Goal: Navigation & Orientation: Find specific page/section

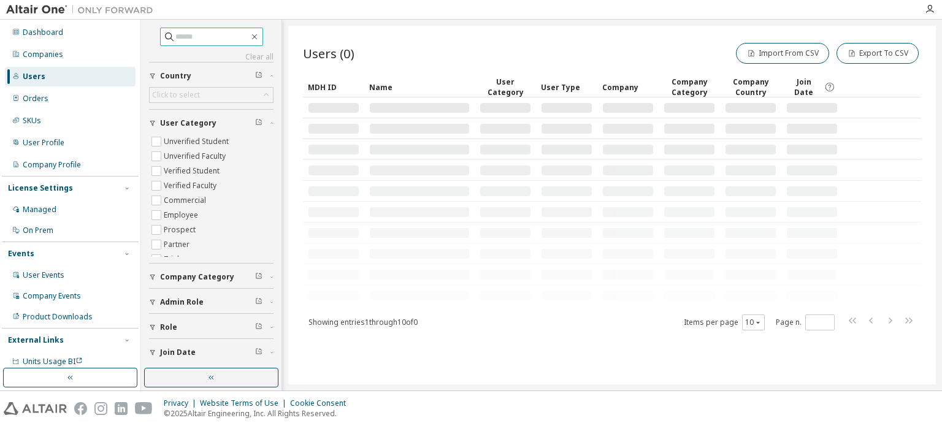
click at [226, 44] on span at bounding box center [211, 37] width 103 height 18
click at [205, 41] on input "text" at bounding box center [212, 37] width 74 height 12
paste input "**********"
type input "**********"
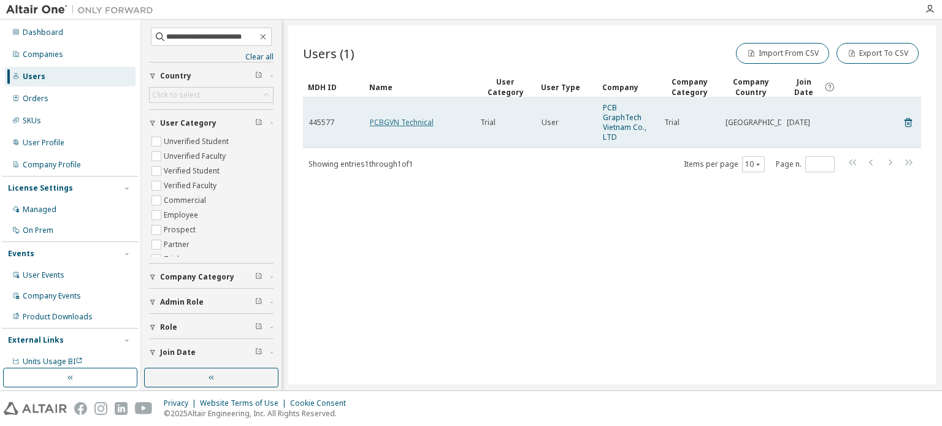
click at [400, 124] on link "PCBGVN Technical" at bounding box center [402, 122] width 64 height 10
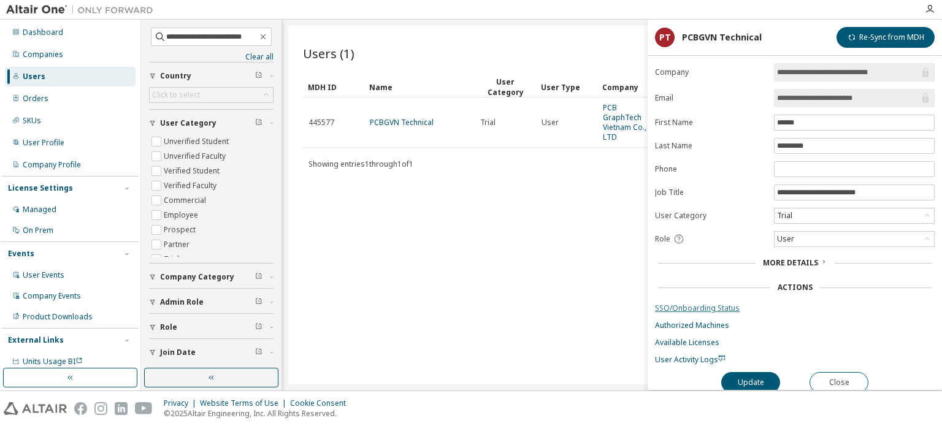
click at [696, 304] on link "SSO/Onboarding Status" at bounding box center [795, 308] width 280 height 10
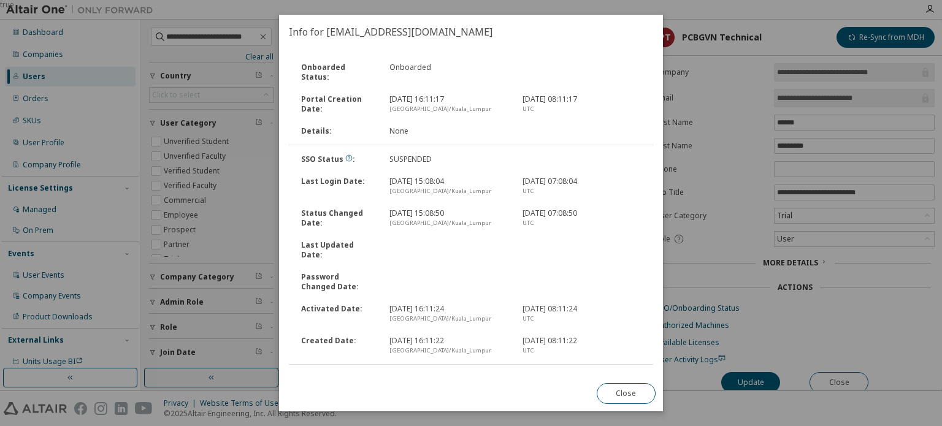
scroll to position [3, 0]
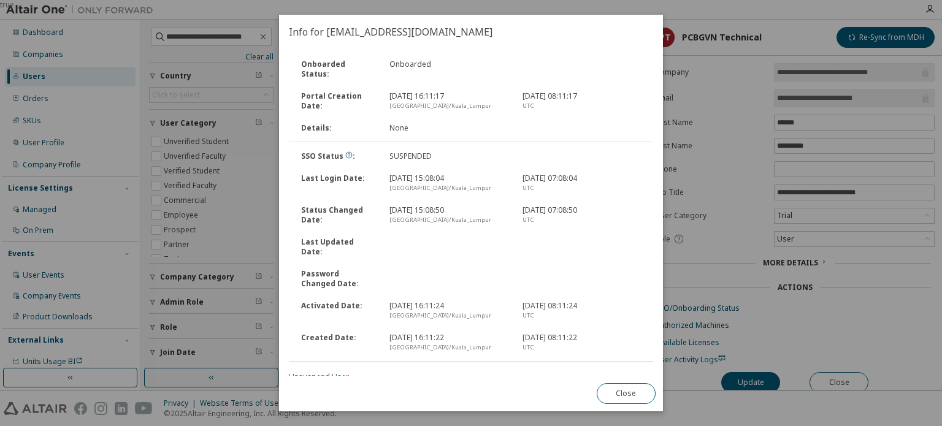
click at [319, 372] on link "Unsuspend User" at bounding box center [319, 377] width 60 height 10
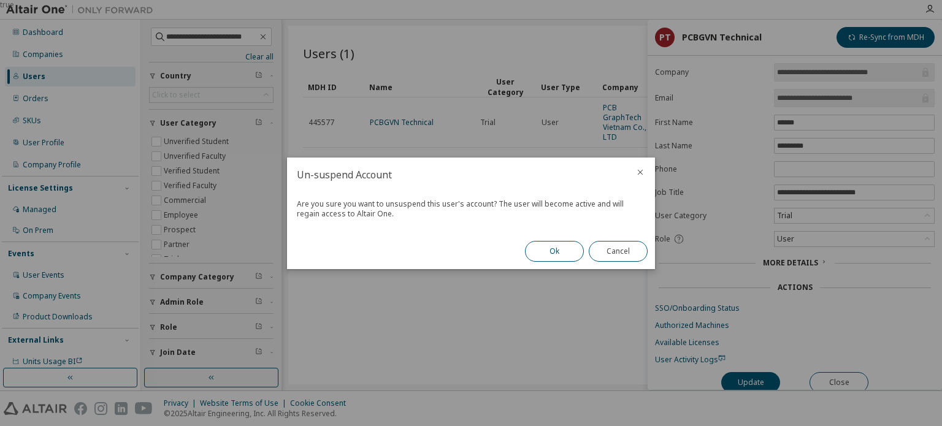
click at [551, 253] on button "Ok" at bounding box center [554, 251] width 59 height 21
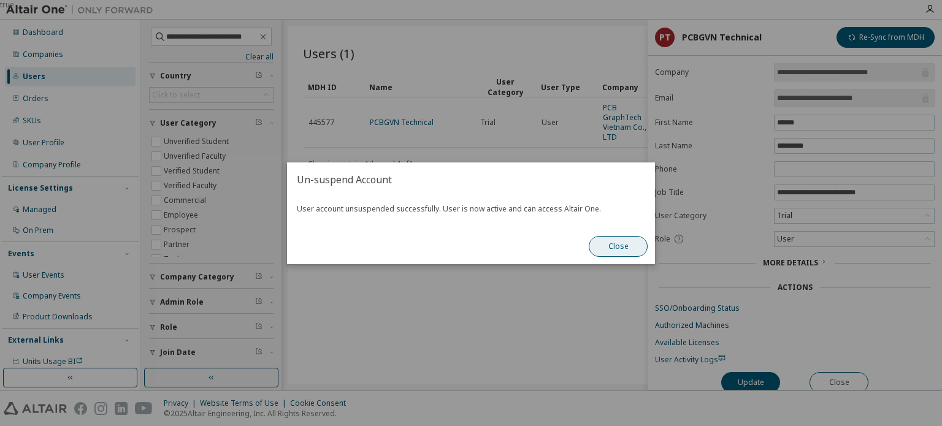
click at [626, 248] on button "Close" at bounding box center [618, 246] width 59 height 21
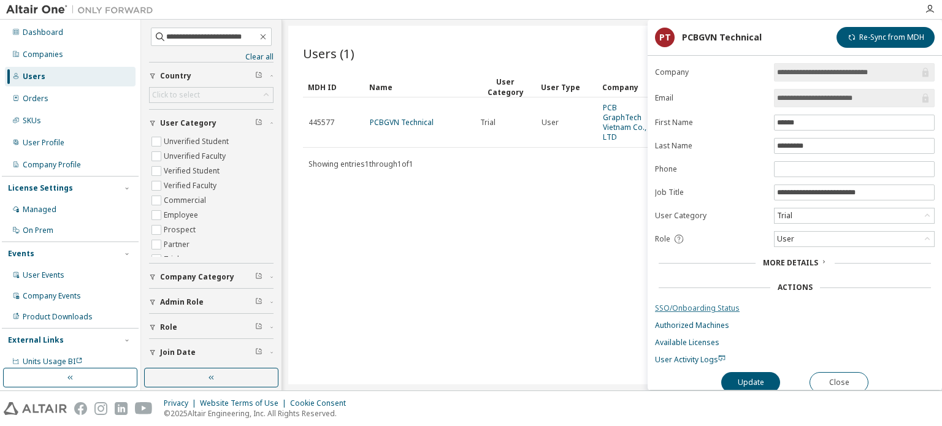
click at [680, 308] on link "SSO/Onboarding Status" at bounding box center [795, 308] width 280 height 10
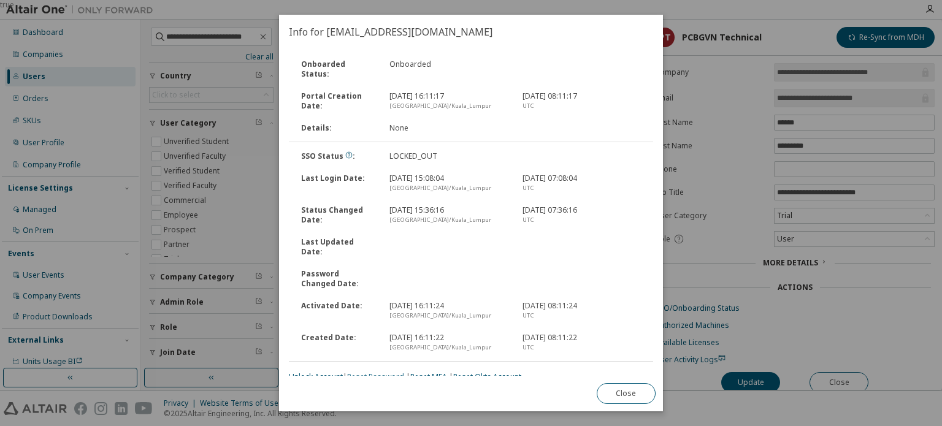
click at [383, 372] on link "Reset Password" at bounding box center [375, 377] width 57 height 10
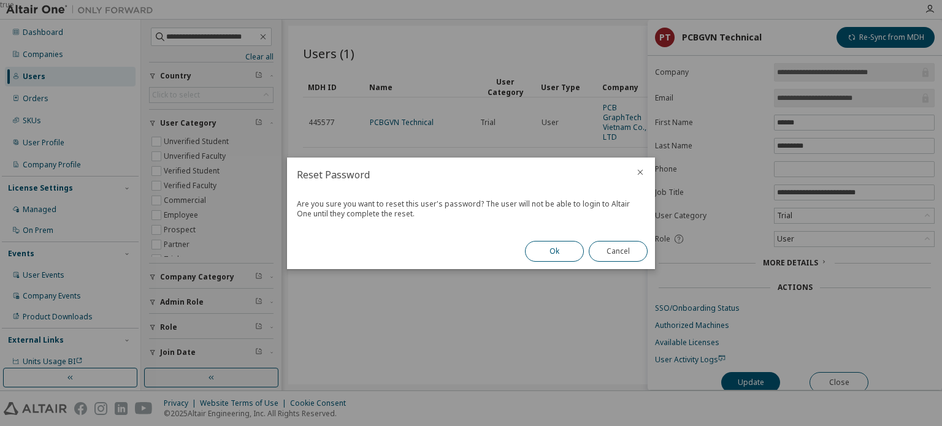
click at [553, 252] on button "Ok" at bounding box center [554, 251] width 59 height 21
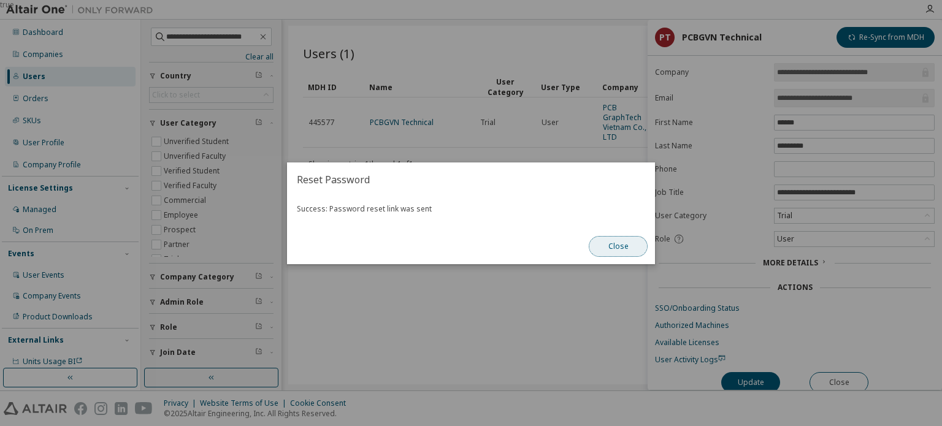
click at [625, 245] on button "Close" at bounding box center [618, 246] width 59 height 21
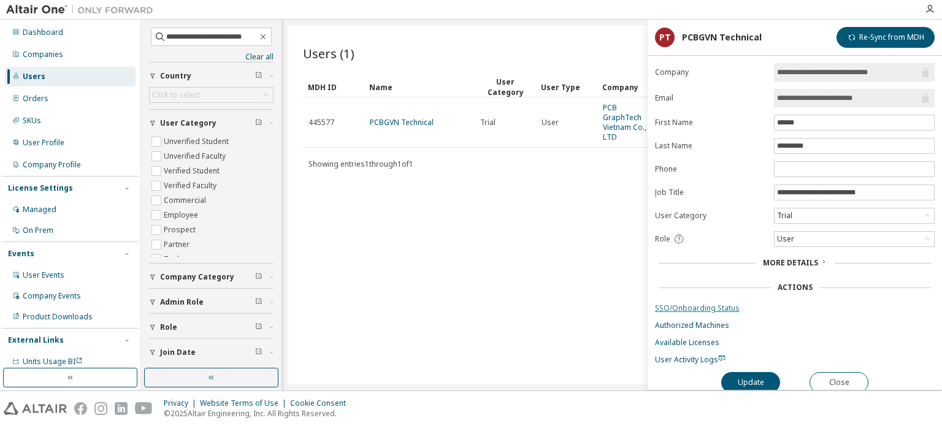
click at [685, 308] on link "SSO/Onboarding Status" at bounding box center [795, 308] width 280 height 10
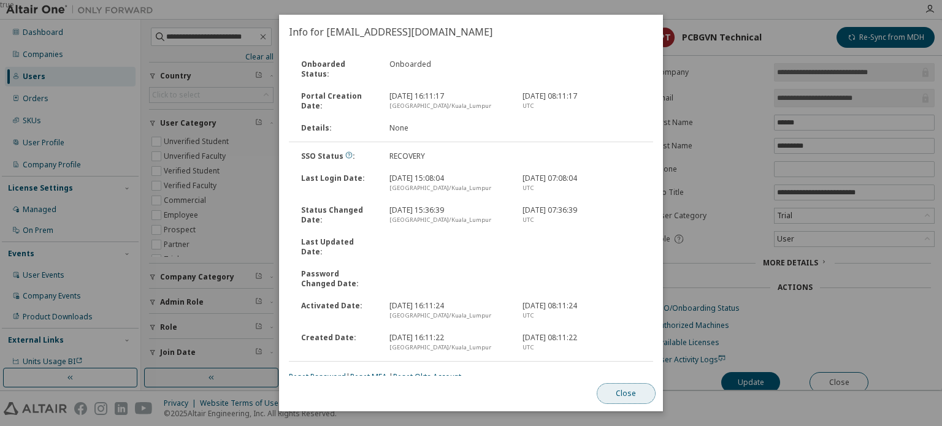
click at [620, 397] on button "Close" at bounding box center [626, 393] width 59 height 21
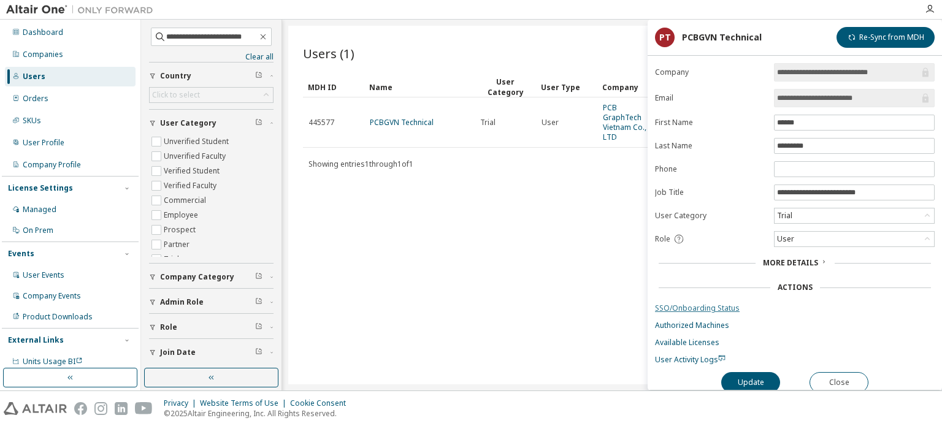
click at [707, 303] on link "SSO/Onboarding Status" at bounding box center [795, 308] width 280 height 10
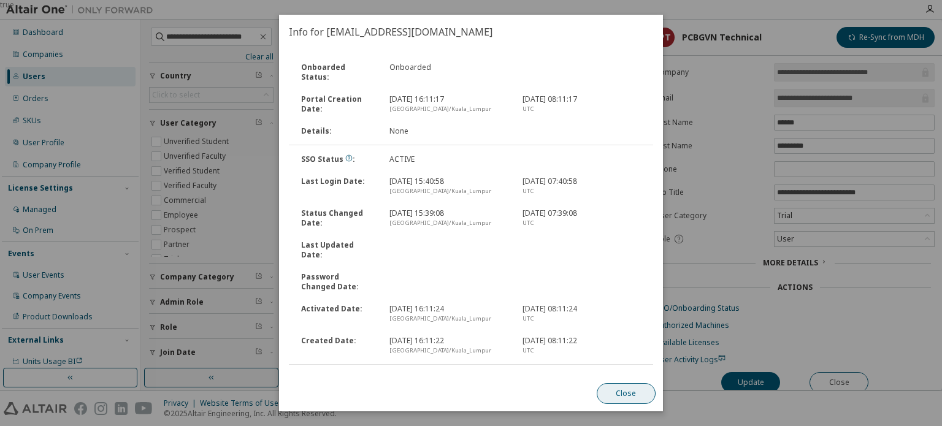
click at [629, 390] on button "Close" at bounding box center [626, 393] width 59 height 21
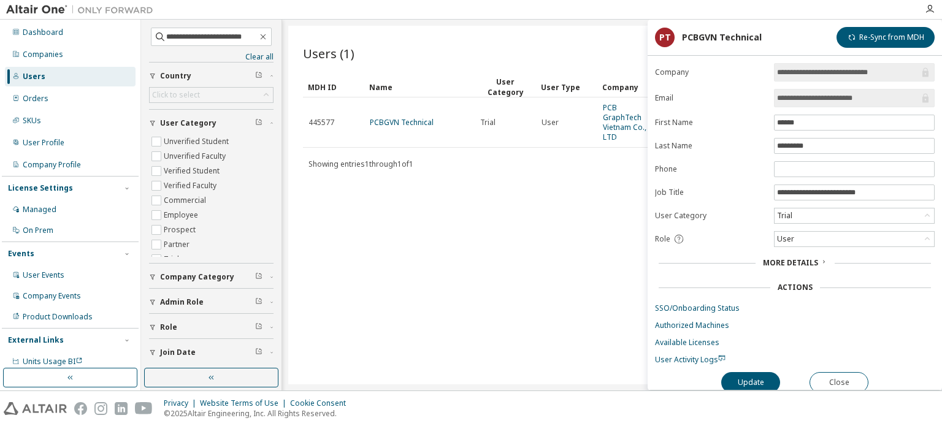
click at [408, 216] on div "Users (1) Import From CSV Export To CSV Clear Load Save Save As Field Operator …" at bounding box center [611, 205] width 647 height 359
click at [840, 380] on button "Close" at bounding box center [838, 382] width 59 height 21
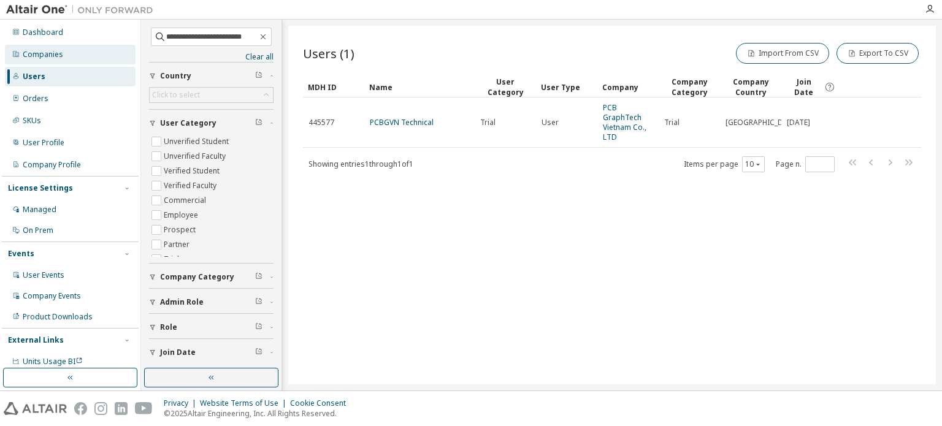
click at [37, 53] on div "Companies" at bounding box center [43, 55] width 40 height 10
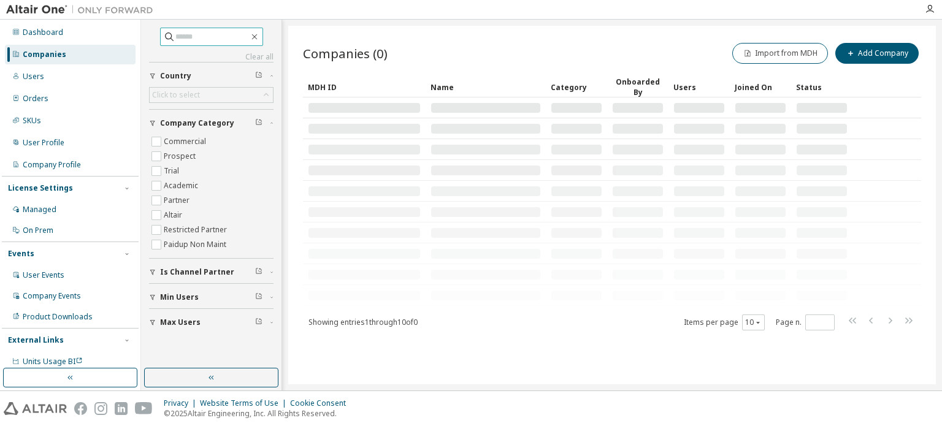
click at [177, 40] on input "text" at bounding box center [212, 37] width 74 height 12
type input "*****"
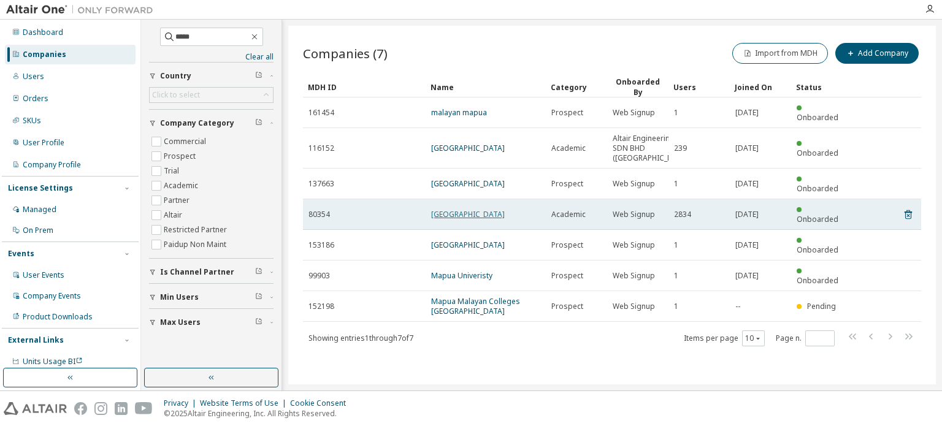
click at [466, 209] on link "MAPUA UNIVERSITY" at bounding box center [468, 214] width 74 height 10
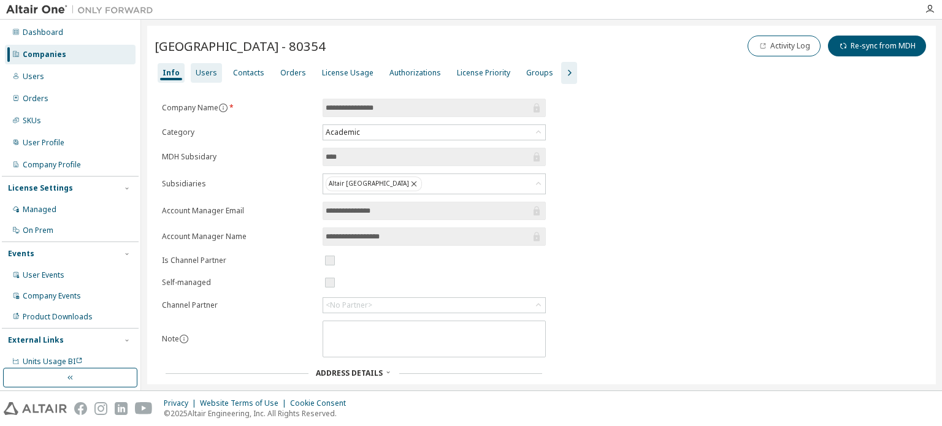
click at [201, 71] on div "Users" at bounding box center [206, 73] width 21 height 10
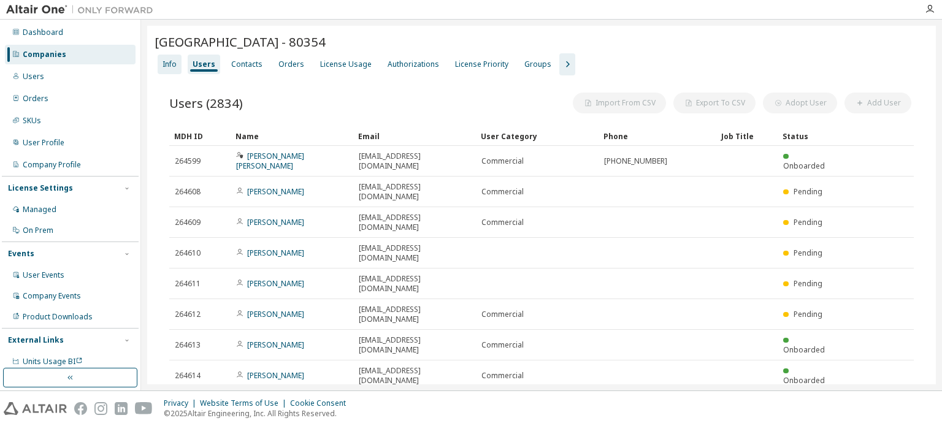
click at [169, 71] on div "Info" at bounding box center [170, 65] width 24 height 20
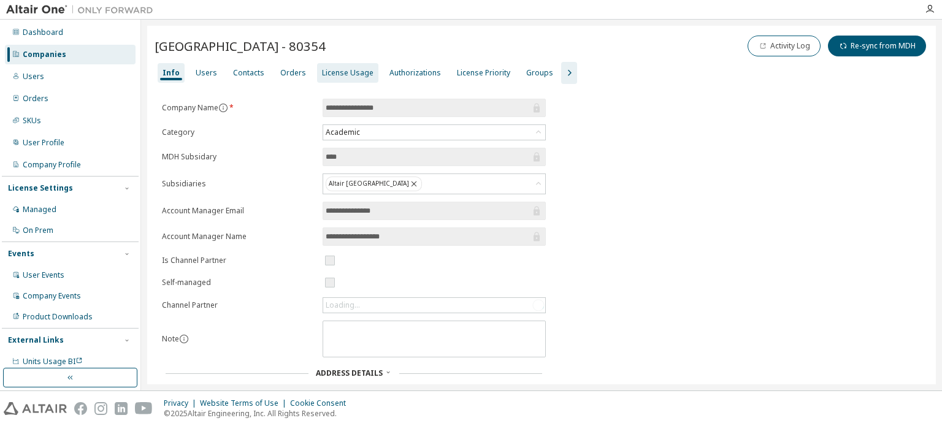
click at [347, 74] on div "License Usage" at bounding box center [348, 73] width 52 height 10
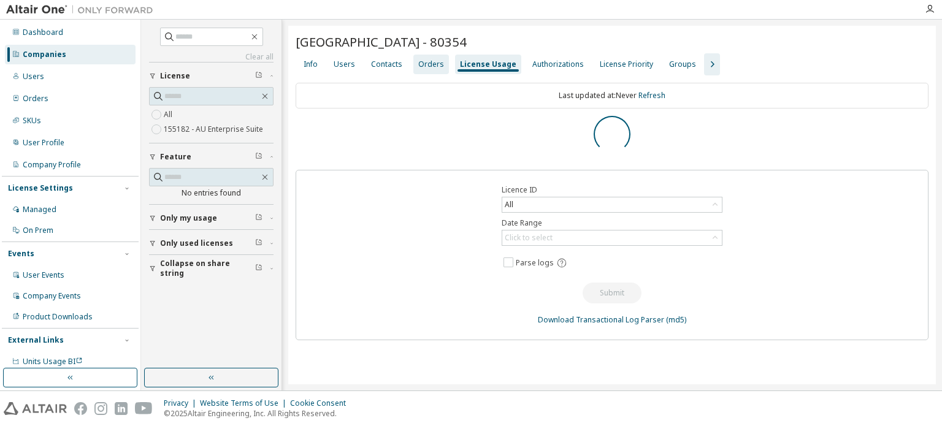
click at [422, 67] on div "Orders" at bounding box center [431, 64] width 26 height 10
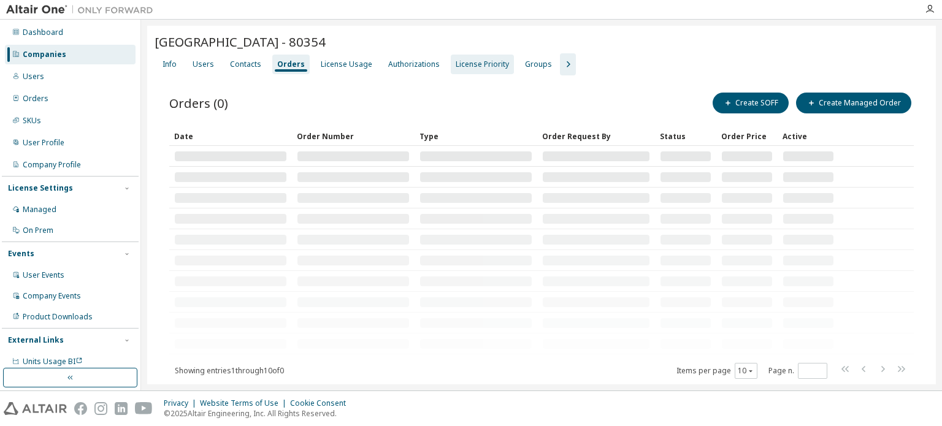
click at [475, 61] on div "License Priority" at bounding box center [482, 64] width 53 height 10
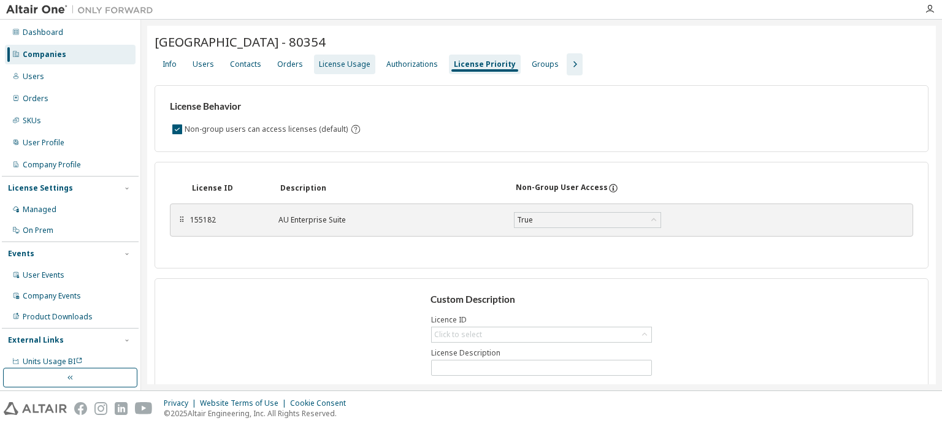
click at [337, 72] on div "License Usage" at bounding box center [344, 65] width 61 height 20
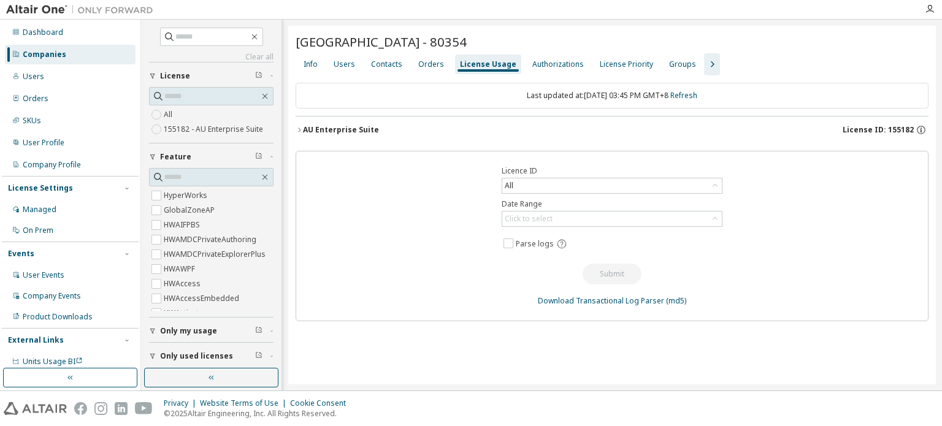
click at [304, 125] on div "AU Enterprise Suite" at bounding box center [341, 130] width 76 height 10
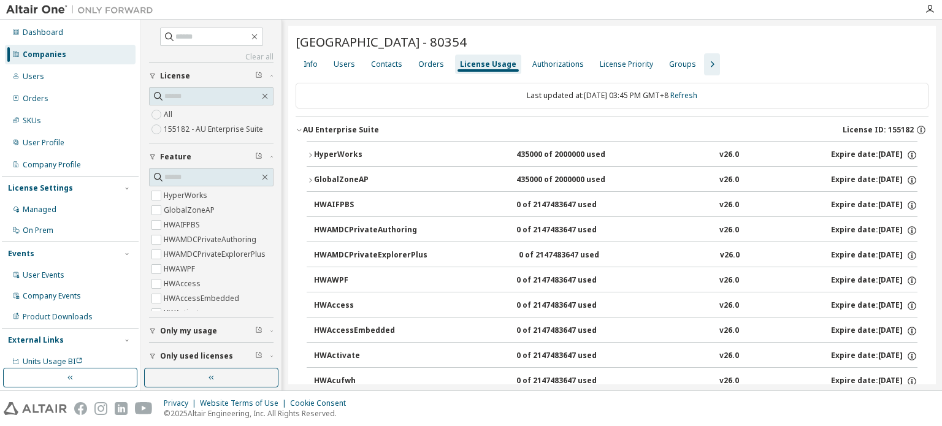
click at [308, 159] on button "HyperWorks 435000 of 2000000 used v26.0 Expire date: 2025-12-29" at bounding box center [612, 155] width 611 height 27
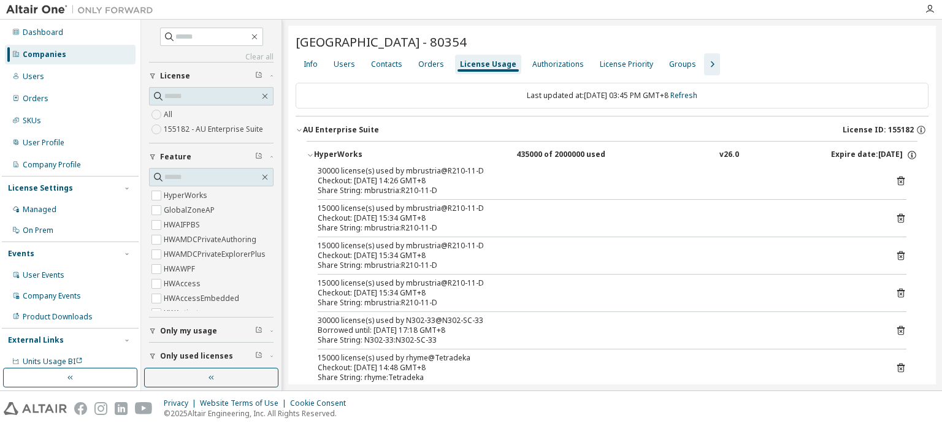
click at [308, 159] on button "HyperWorks 435000 of 2000000 used v26.0 Expire date: 2025-12-29" at bounding box center [612, 155] width 611 height 27
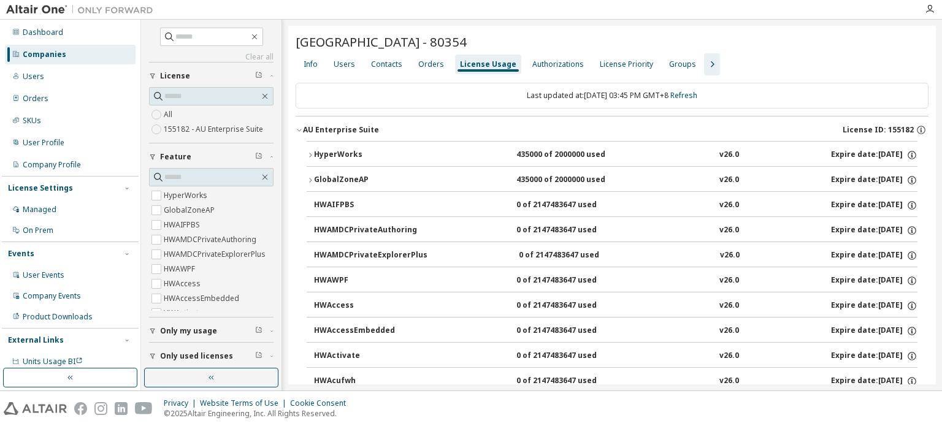
click at [312, 179] on icon "button" at bounding box center [310, 180] width 7 height 7
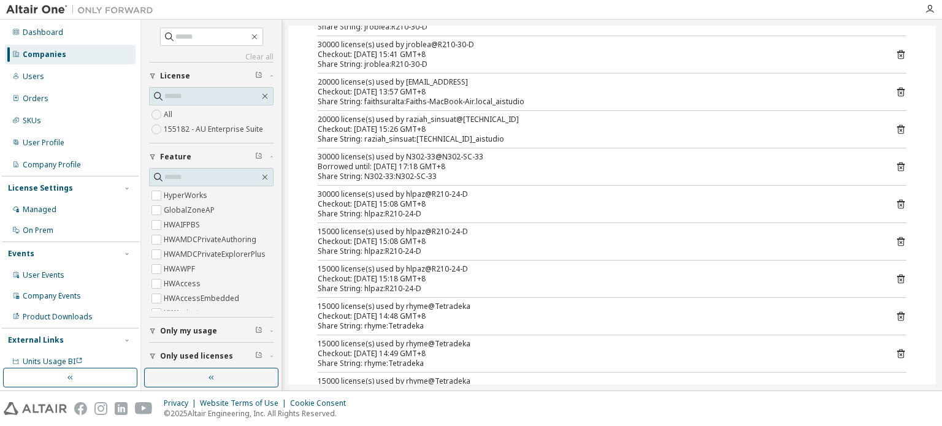
scroll to position [490, 0]
click at [262, 37] on span at bounding box center [211, 37] width 103 height 18
click at [259, 37] on icon "button" at bounding box center [255, 37] width 10 height 10
click at [36, 77] on div "Users" at bounding box center [33, 77] width 21 height 10
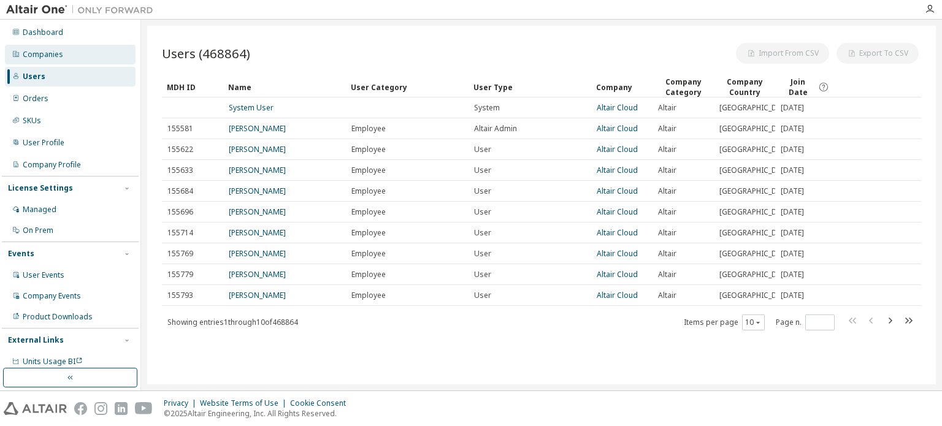
click at [39, 53] on div "Companies" at bounding box center [43, 55] width 40 height 10
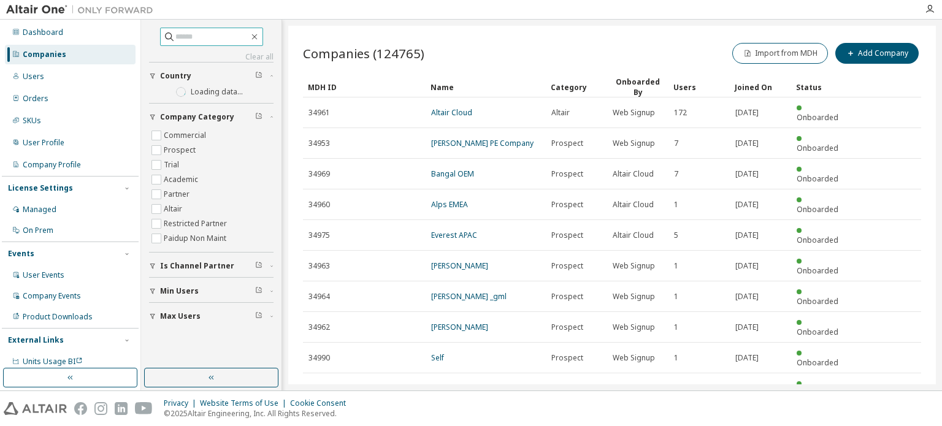
click at [189, 39] on input "text" at bounding box center [212, 37] width 74 height 12
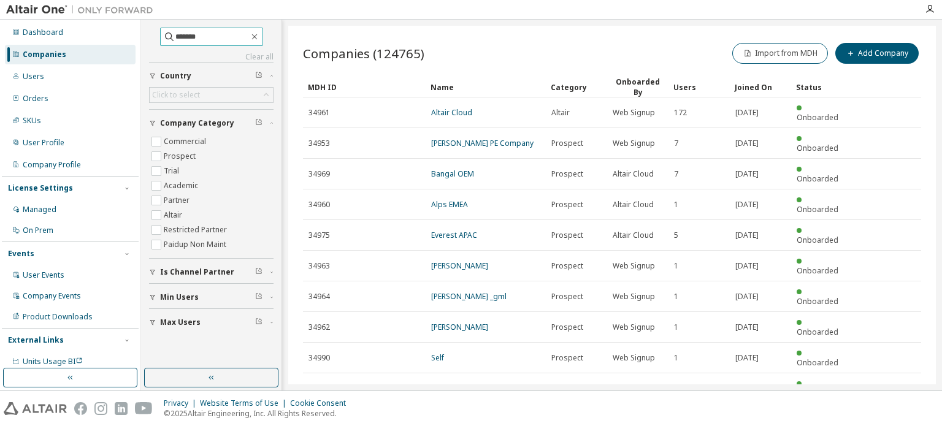
type input "*******"
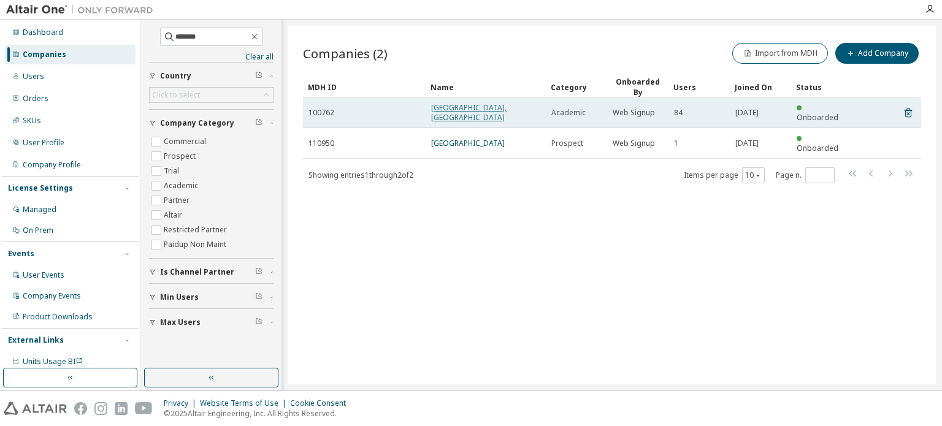
click at [506, 104] on link "University of Visayas, Cebu" at bounding box center [468, 112] width 75 height 20
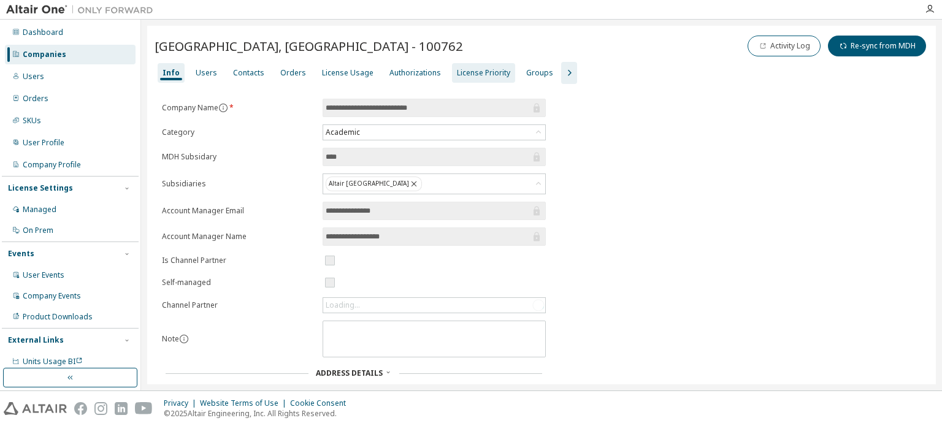
click at [456, 78] on div "License Priority" at bounding box center [483, 73] width 63 height 20
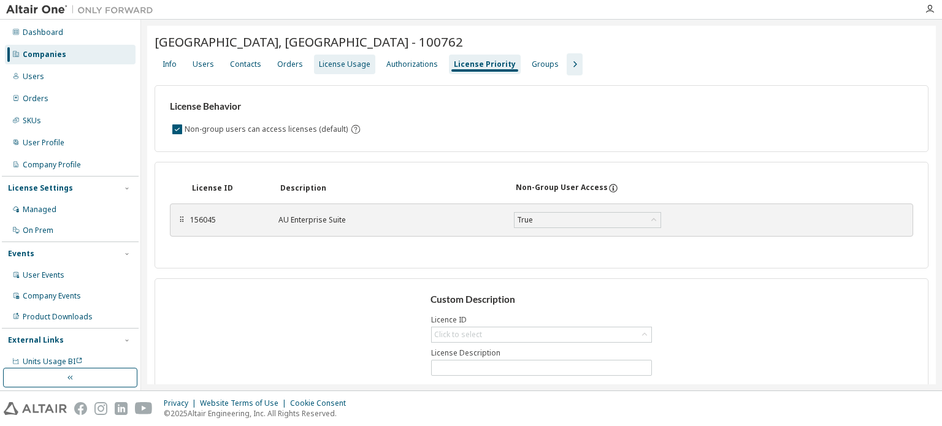
click at [343, 67] on div "License Usage" at bounding box center [345, 64] width 52 height 10
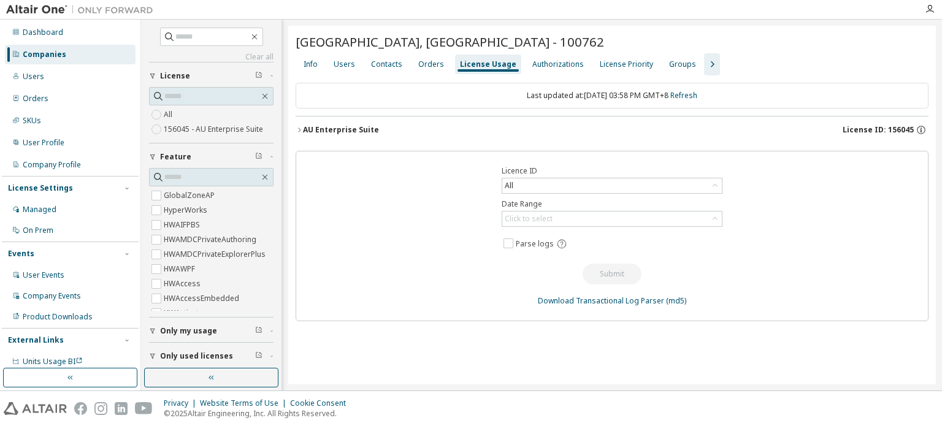
click at [299, 128] on icon "button" at bounding box center [299, 130] width 2 height 4
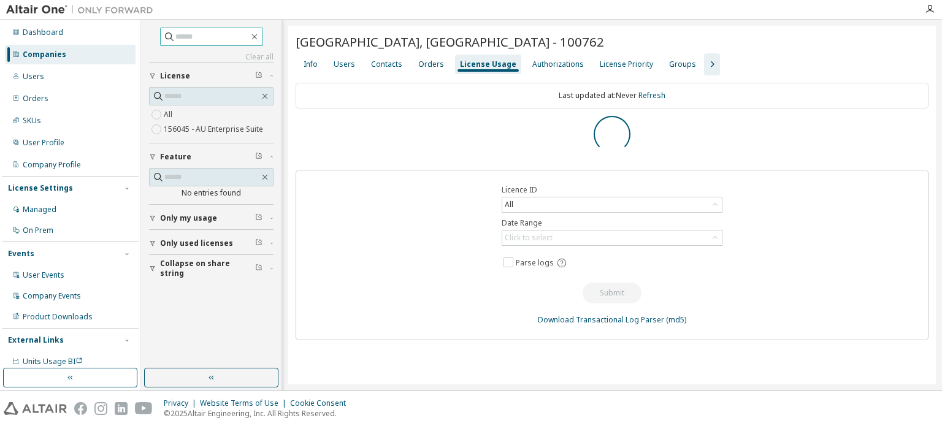
click at [185, 39] on input "text" at bounding box center [212, 37] width 74 height 12
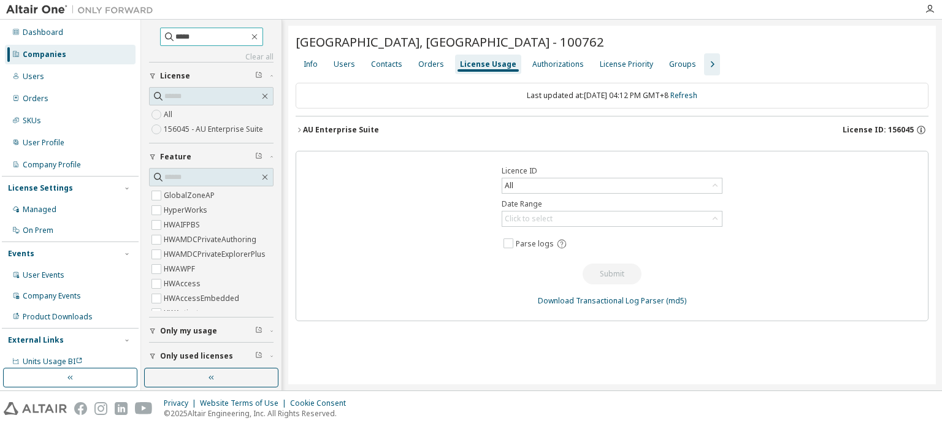
type input "*****"
click at [330, 134] on button "AU Enterprise Suite License ID: 156045" at bounding box center [615, 129] width 625 height 27
click at [332, 132] on div "AU Enterprise Suite" at bounding box center [341, 130] width 76 height 10
click at [54, 80] on div "Users" at bounding box center [70, 77] width 131 height 20
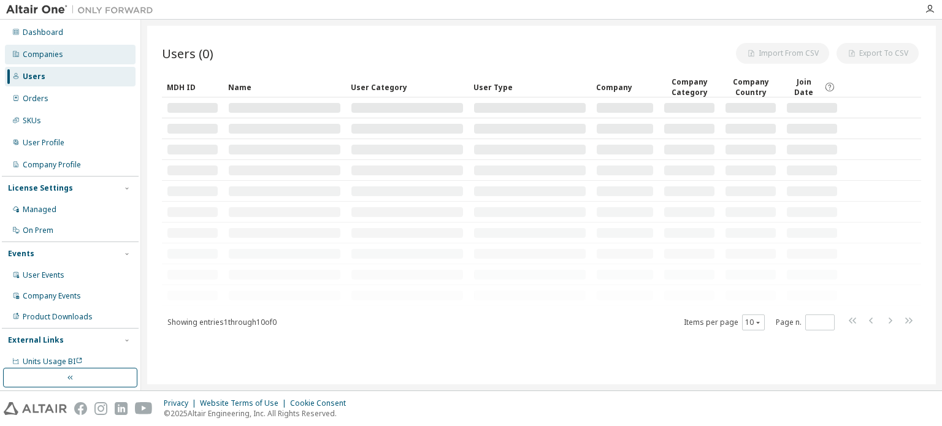
click at [49, 54] on div "Companies" at bounding box center [43, 55] width 40 height 10
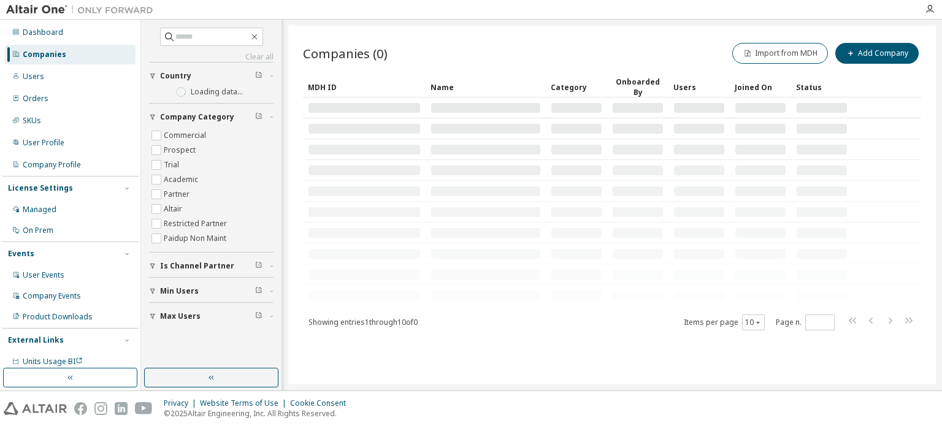
click at [191, 48] on div "Clear all Max Users Min Users Is Channel Partner Company Category Commercial Pr…" at bounding box center [211, 178] width 124 height 300
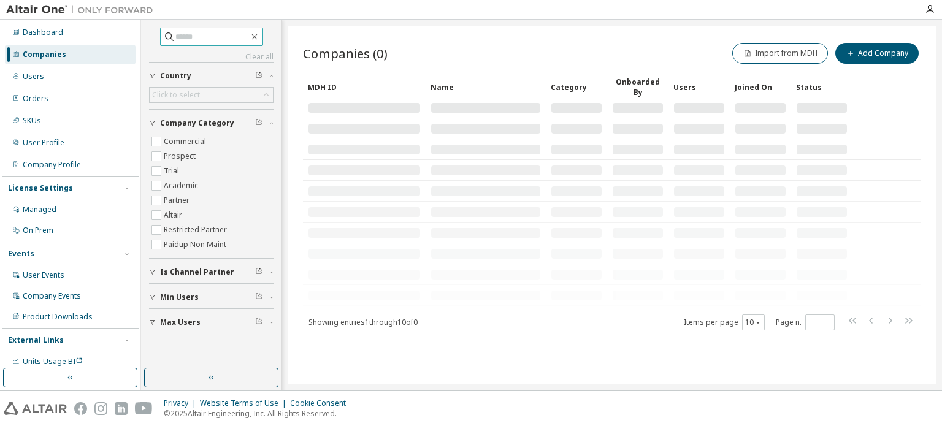
click at [197, 36] on input "text" at bounding box center [212, 37] width 74 height 12
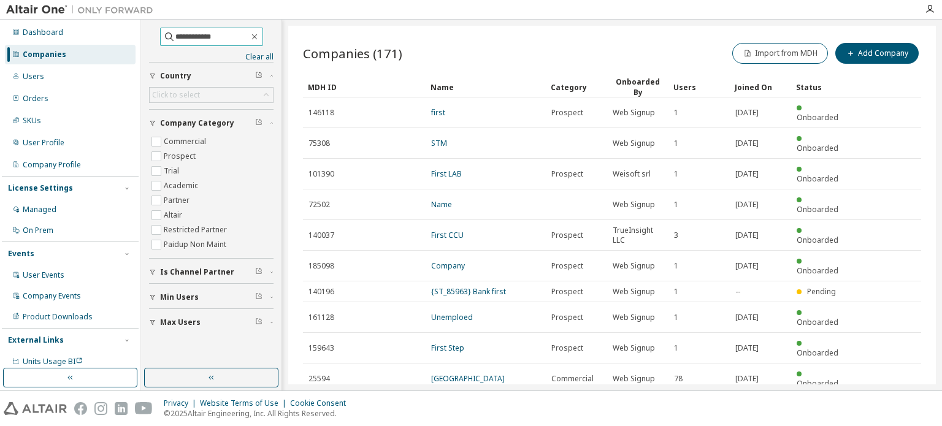
type input "**********"
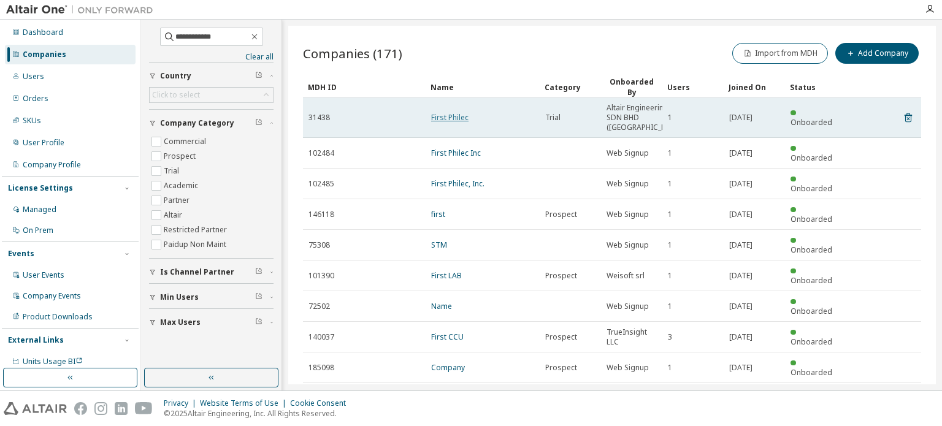
click at [451, 120] on link "First Philec" at bounding box center [449, 117] width 37 height 10
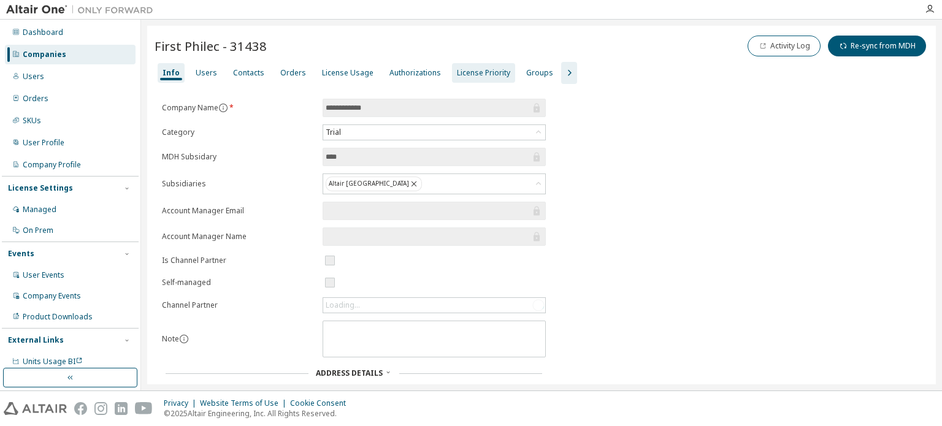
click at [467, 69] on div "License Priority" at bounding box center [483, 73] width 53 height 10
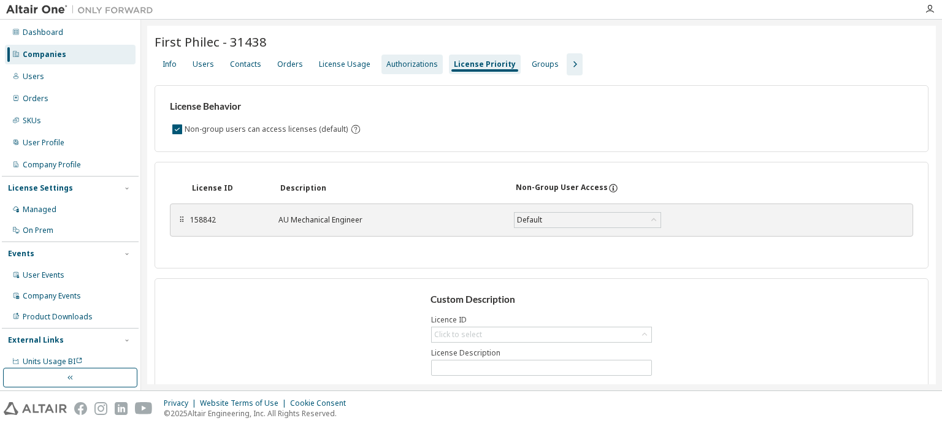
click at [407, 66] on div "Authorizations" at bounding box center [412, 64] width 52 height 10
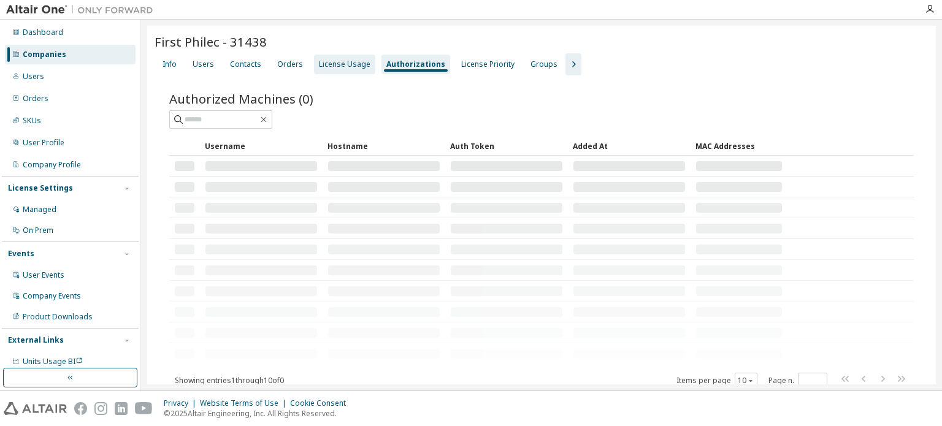
click at [347, 67] on div "License Usage" at bounding box center [345, 64] width 52 height 10
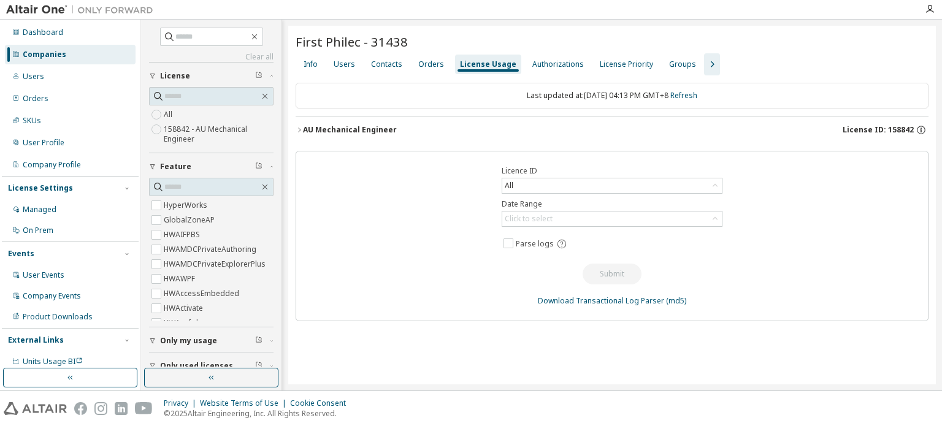
click at [300, 128] on icon "button" at bounding box center [299, 129] width 7 height 7
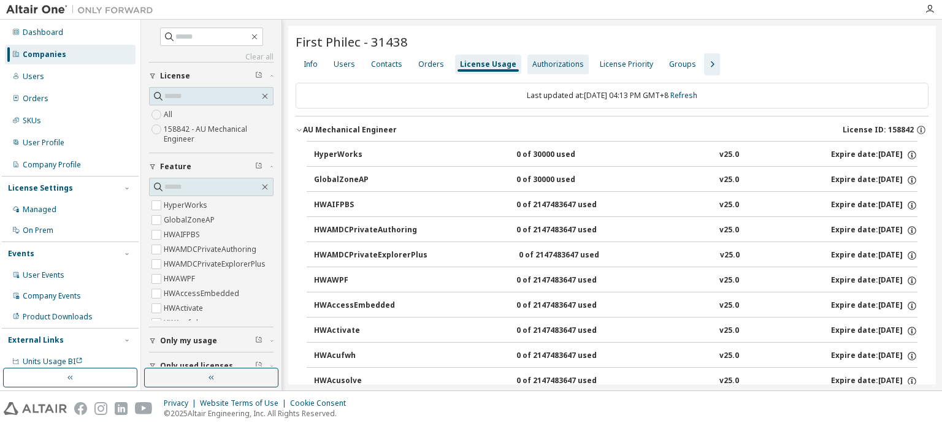
click at [555, 68] on div "Authorizations" at bounding box center [558, 64] width 52 height 10
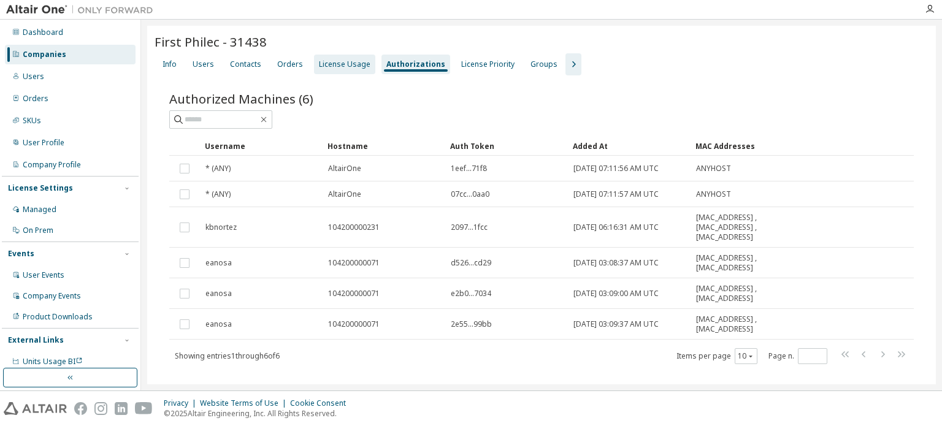
click at [355, 70] on div "License Usage" at bounding box center [344, 65] width 61 height 20
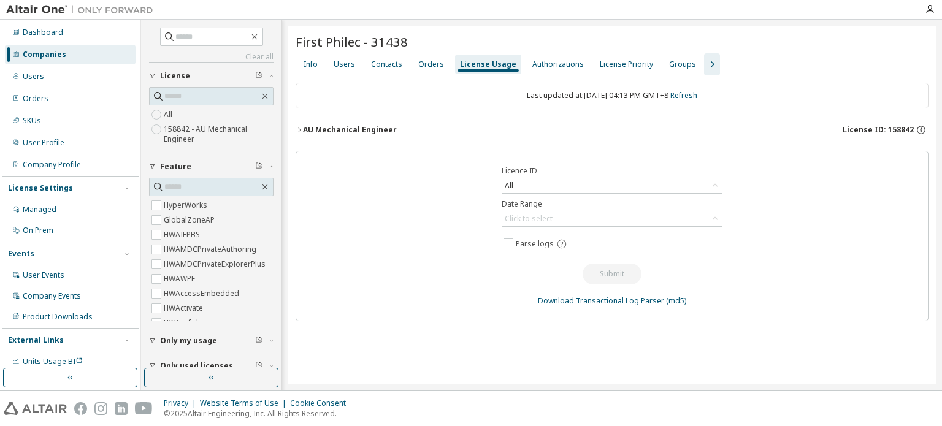
click at [314, 129] on div "AU Mechanical Engineer" at bounding box center [350, 130] width 94 height 10
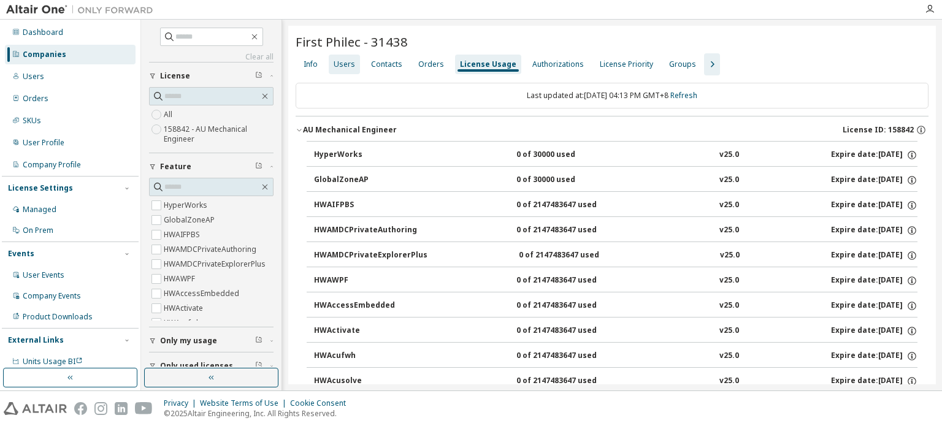
click at [339, 59] on div "Users" at bounding box center [344, 64] width 21 height 10
